Goal: Task Accomplishment & Management: Manage account settings

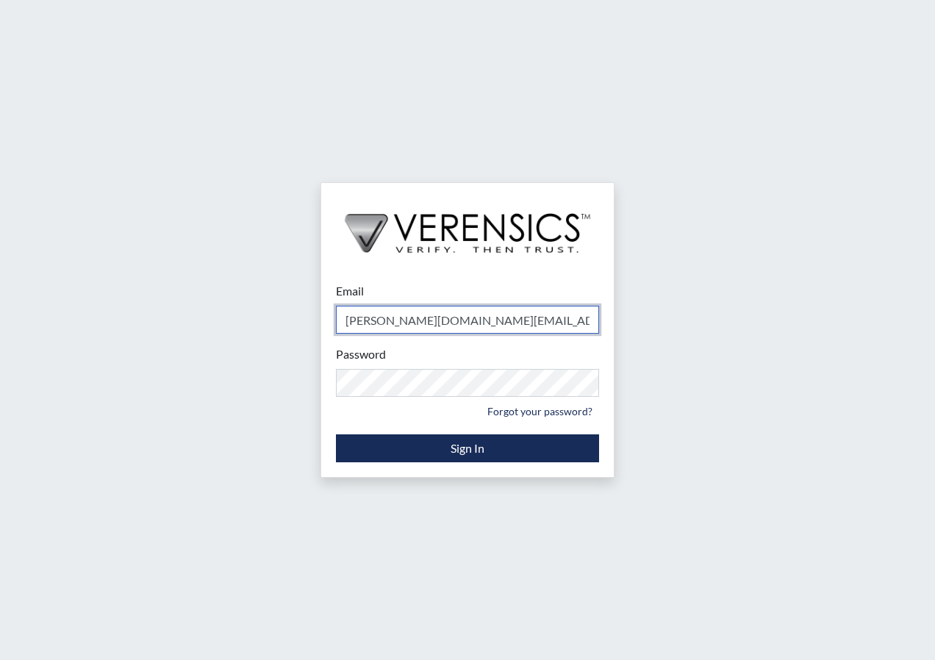
click at [504, 332] on input "[PERSON_NAME][DOMAIN_NAME][EMAIL_ADDRESS][DOMAIN_NAME]" at bounding box center [467, 320] width 263 height 28
click at [359, 333] on input "Email" at bounding box center [467, 320] width 263 height 28
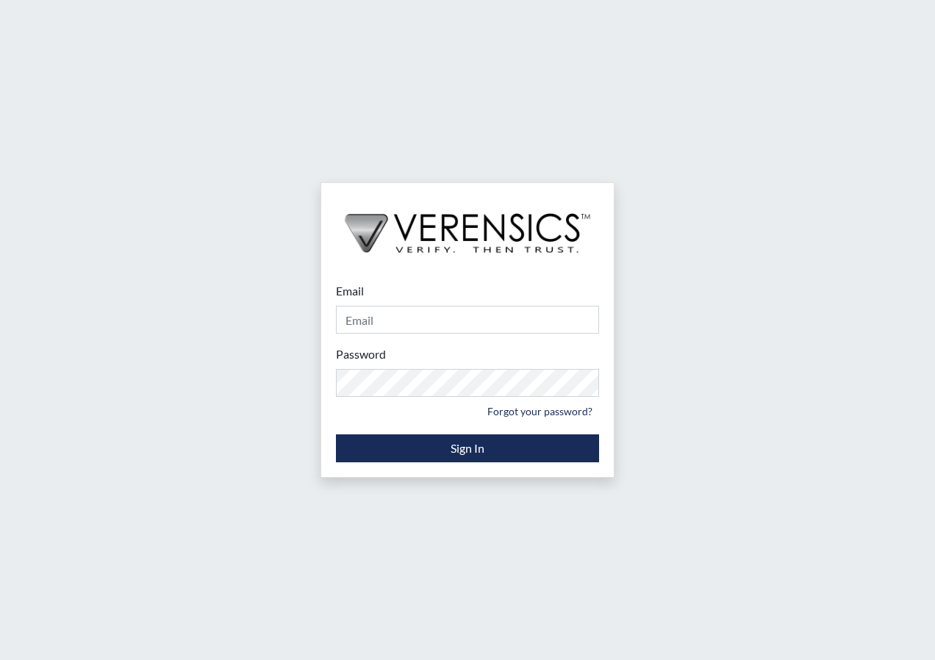
click at [309, 385] on div "Email Please provide your email address. Password Please provide your password.…" at bounding box center [467, 330] width 935 height 660
click at [386, 319] on input "Email" at bounding box center [467, 320] width 263 height 28
click at [424, 317] on input "Email" at bounding box center [467, 320] width 263 height 28
type input "[PERSON_NAME][DOMAIN_NAME][EMAIL_ADDRESS][DOMAIN_NAME]"
click at [570, 413] on link "Forgot your password?" at bounding box center [540, 411] width 118 height 23
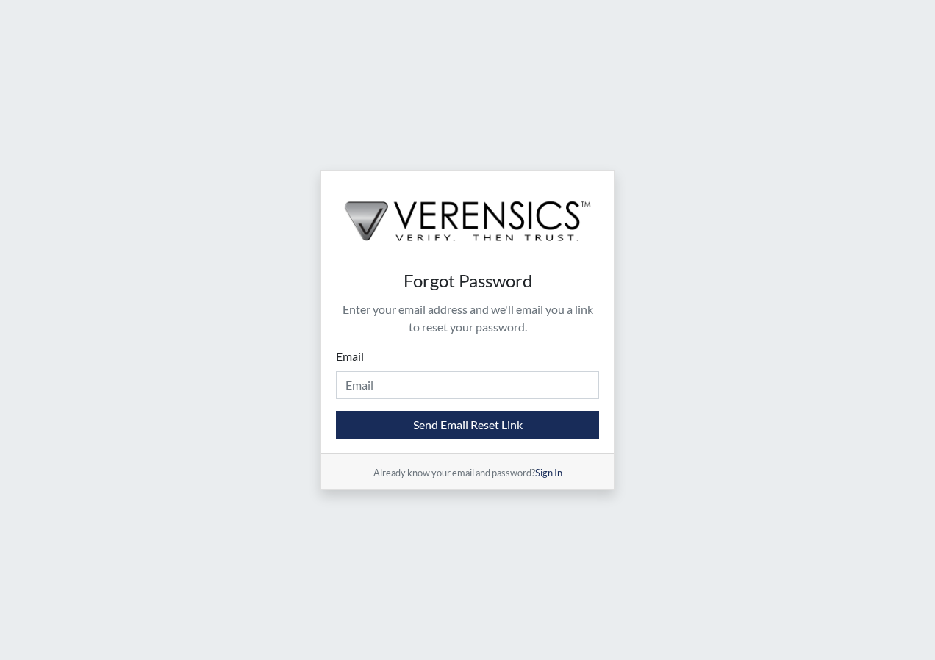
click at [421, 315] on p "Enter your email address and we'll email you a link to reset your password." at bounding box center [467, 318] width 263 height 35
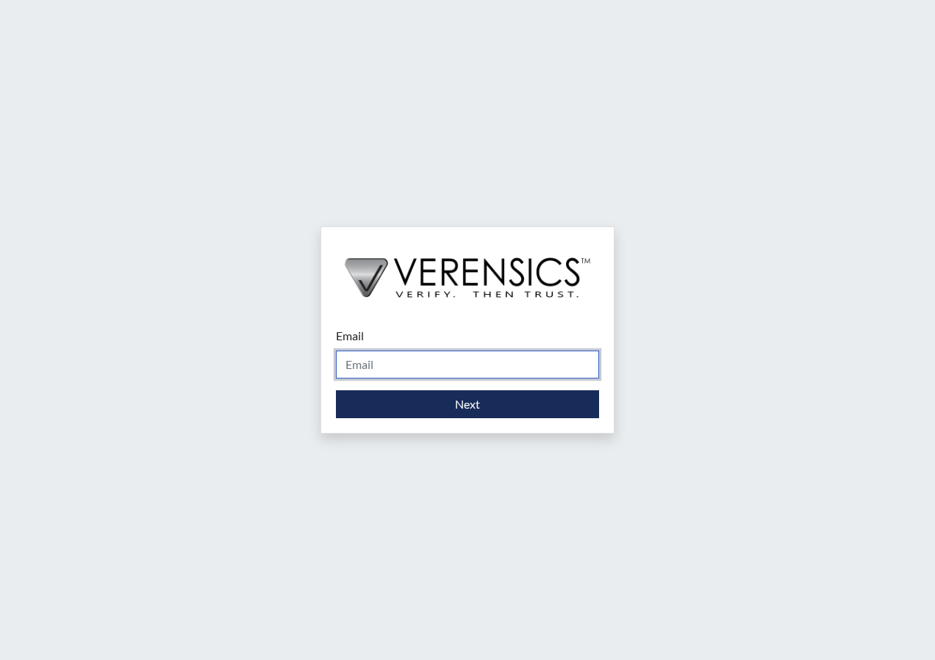
click at [427, 366] on input "Email" at bounding box center [467, 365] width 263 height 28
click at [381, 352] on input "Email" at bounding box center [467, 365] width 263 height 28
